Goal: Task Accomplishment & Management: Use online tool/utility

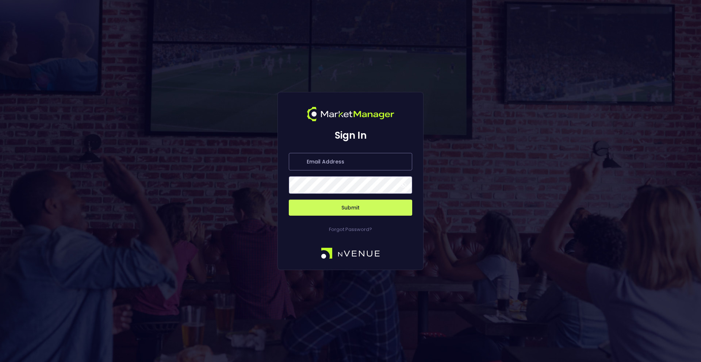
type input "[PERSON_NAME][EMAIL_ADDRESS][DOMAIN_NAME]"
click at [349, 213] on button "Submit" at bounding box center [350, 208] width 123 height 16
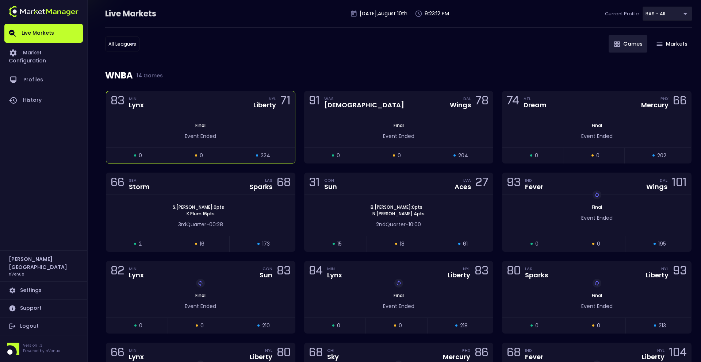
scroll to position [57, 0]
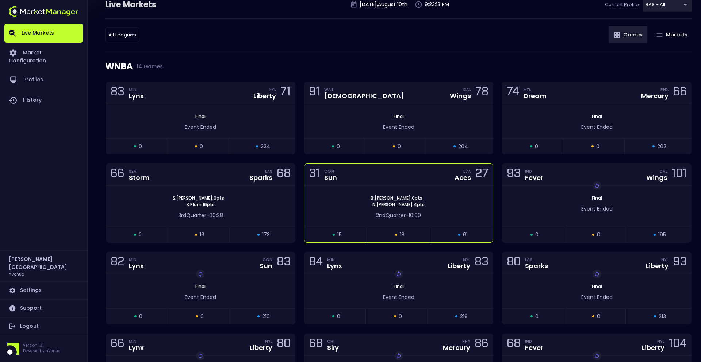
click at [342, 201] on div "[PERSON_NAME] : 0 pts [PERSON_NAME] : 4 pts" at bounding box center [398, 201] width 189 height 13
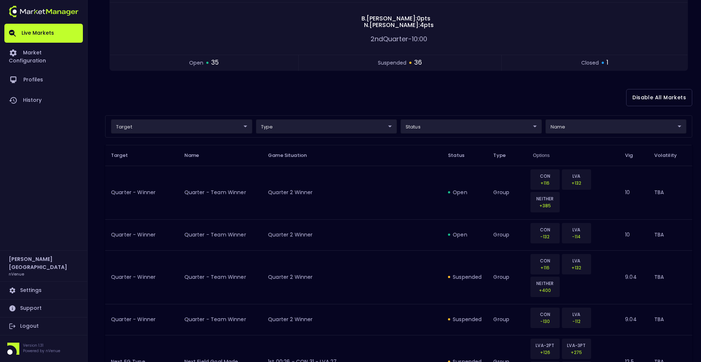
scroll to position [107, 0]
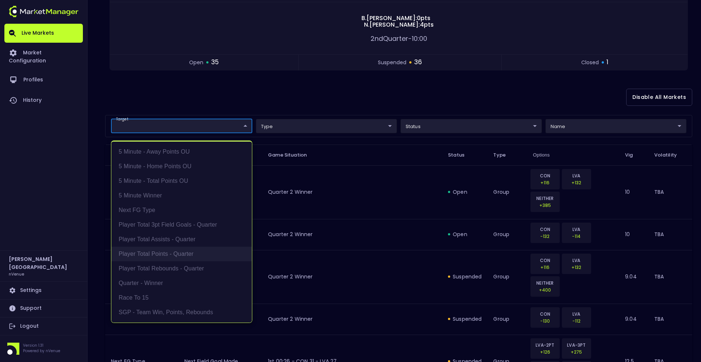
click at [197, 251] on li "Player Total Points - Quarter" at bounding box center [181, 254] width 140 height 15
type input "Player Total Points - Quarter"
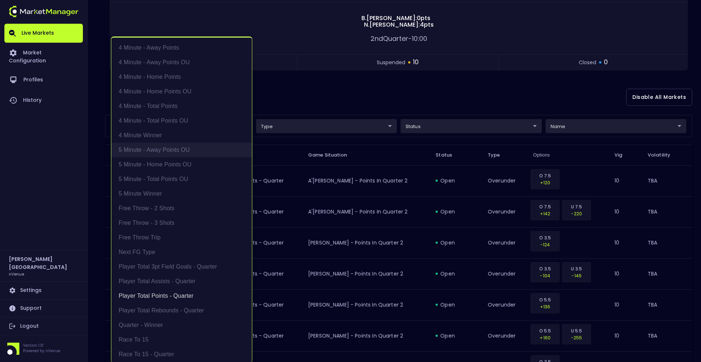
scroll to position [1, 0]
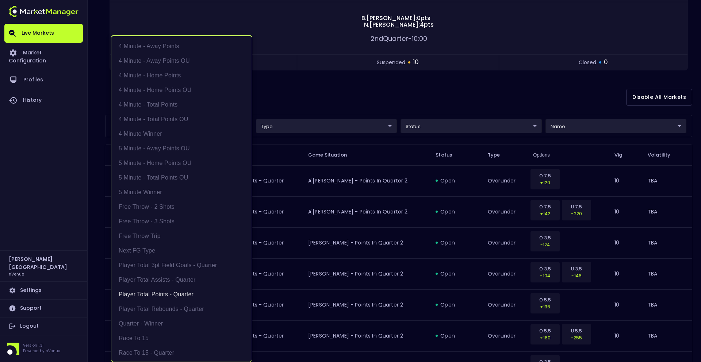
click at [358, 92] on div at bounding box center [350, 181] width 701 height 362
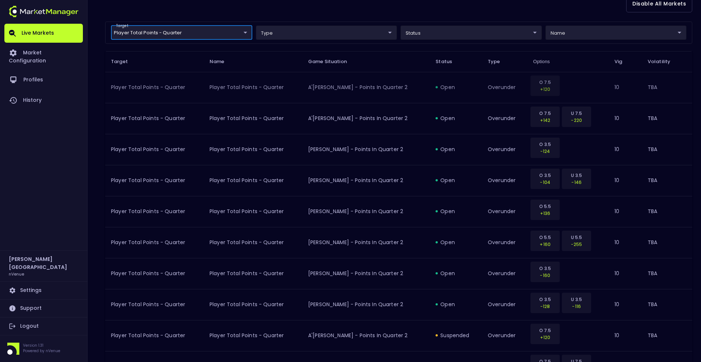
scroll to position [194, 0]
